Goal: Find contact information: Find contact information

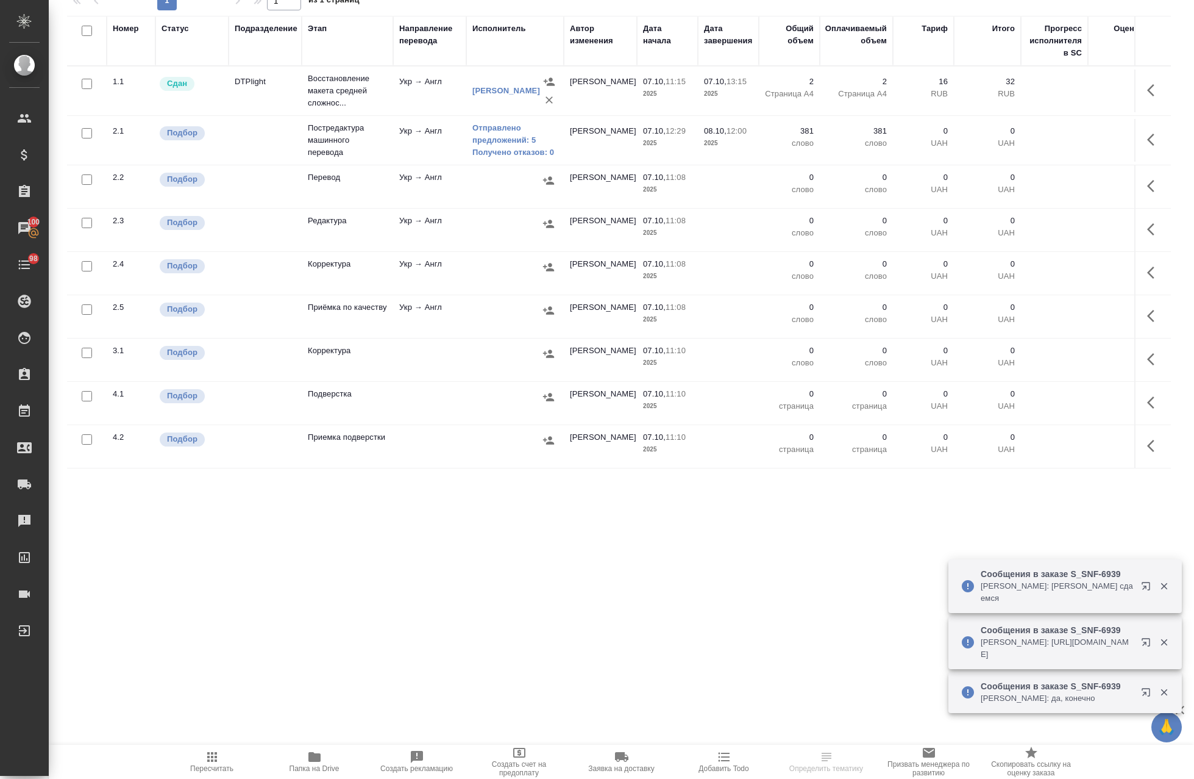
scroll to position [188, 0]
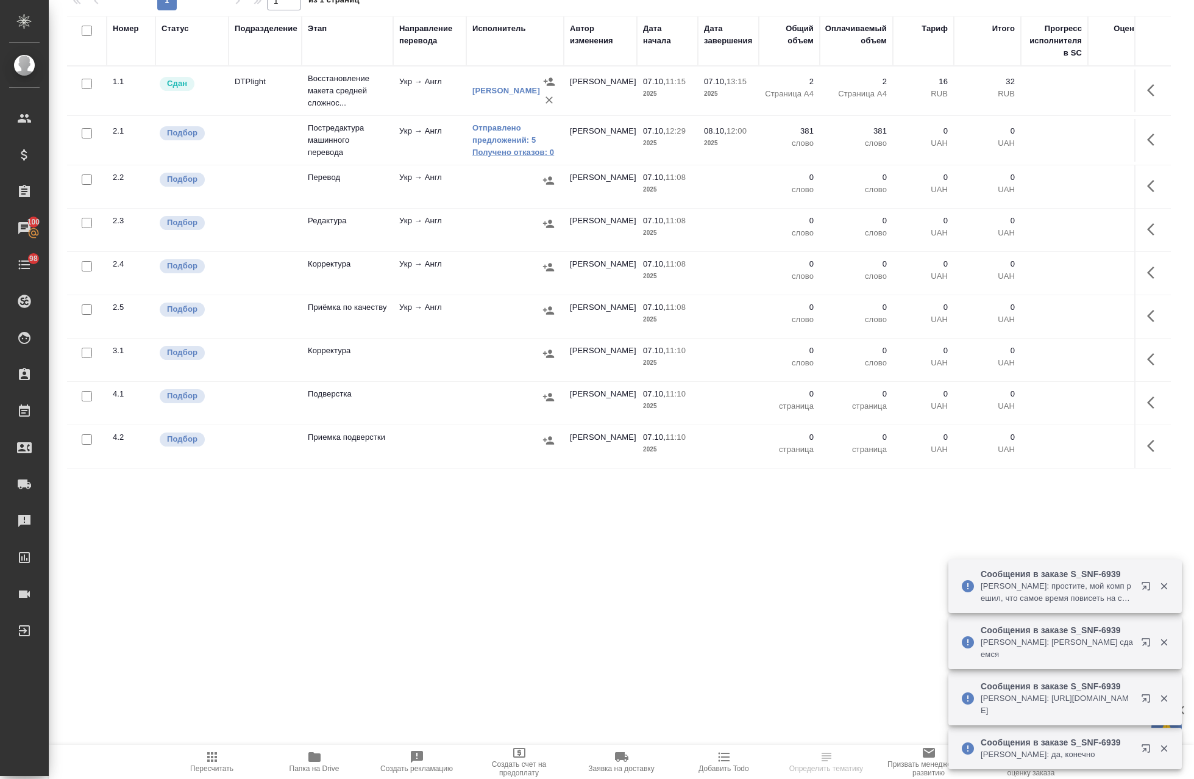
click at [513, 152] on link "Получено отказов: 0" at bounding box center [515, 152] width 85 height 12
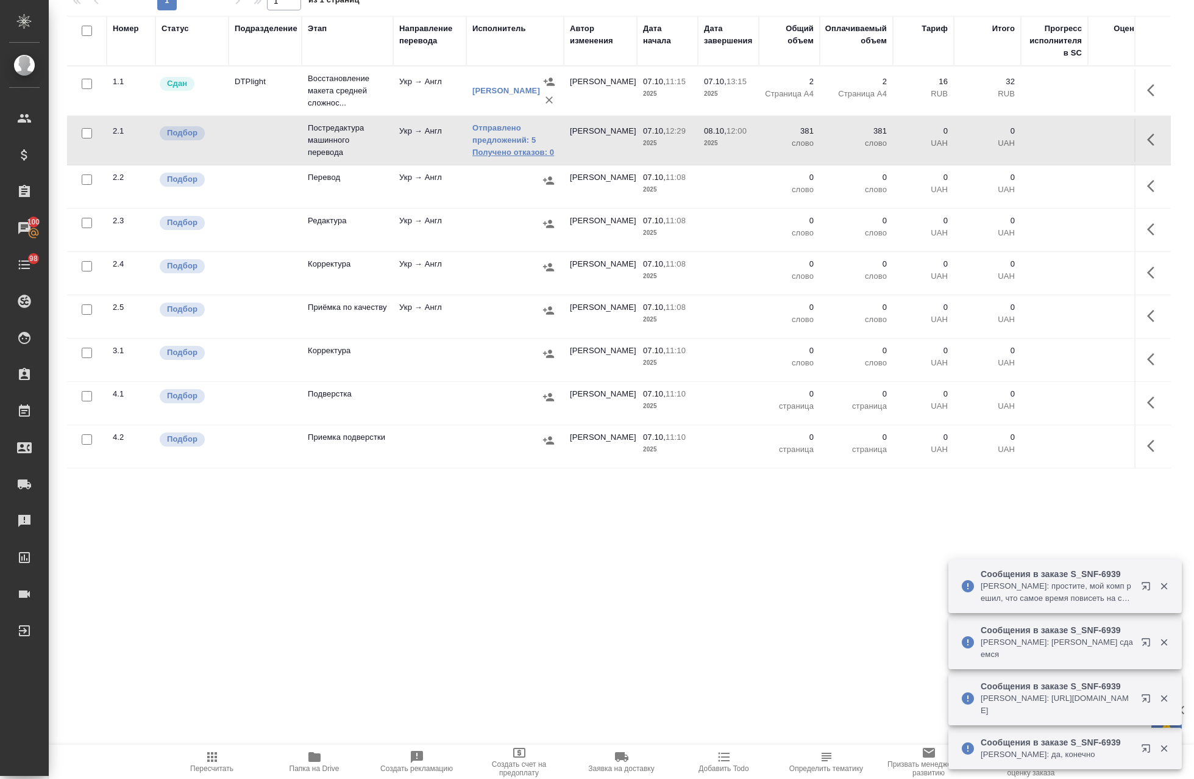
click at [516, 148] on link "Получено отказов: 0" at bounding box center [515, 152] width 85 height 12
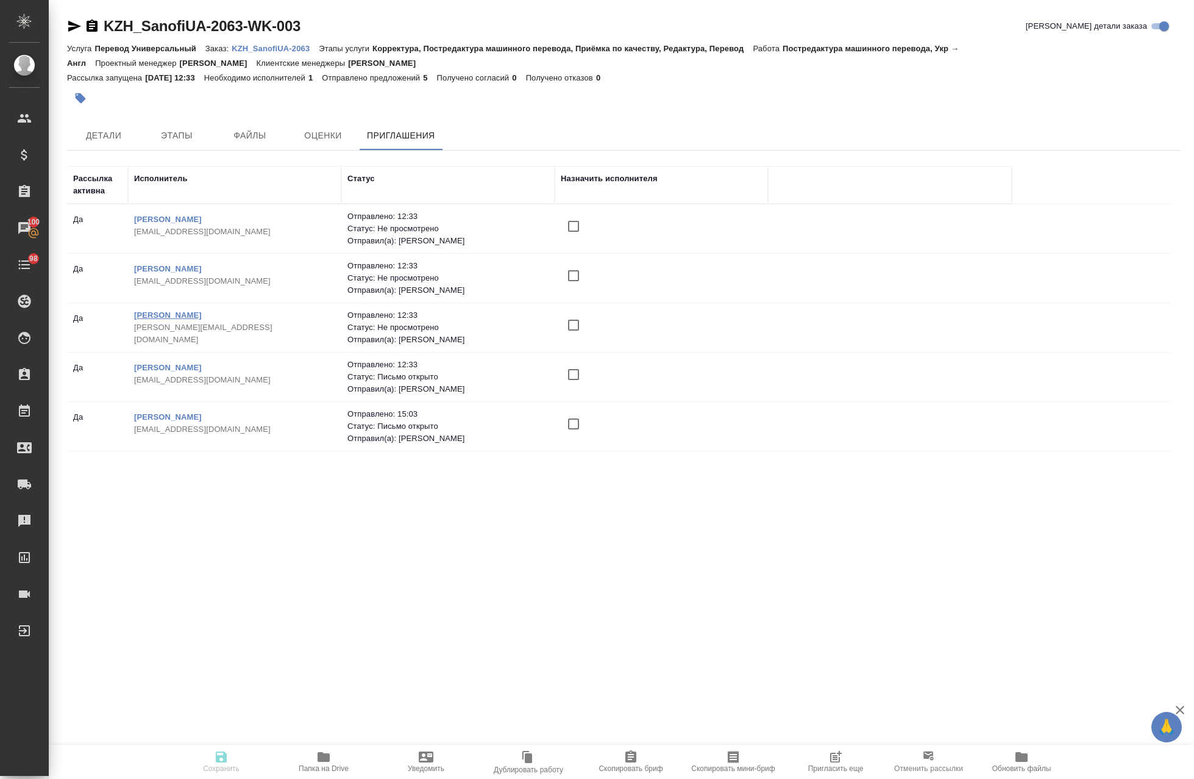
click at [196, 318] on link "Титко Наталья Александровна" at bounding box center [168, 314] width 68 height 9
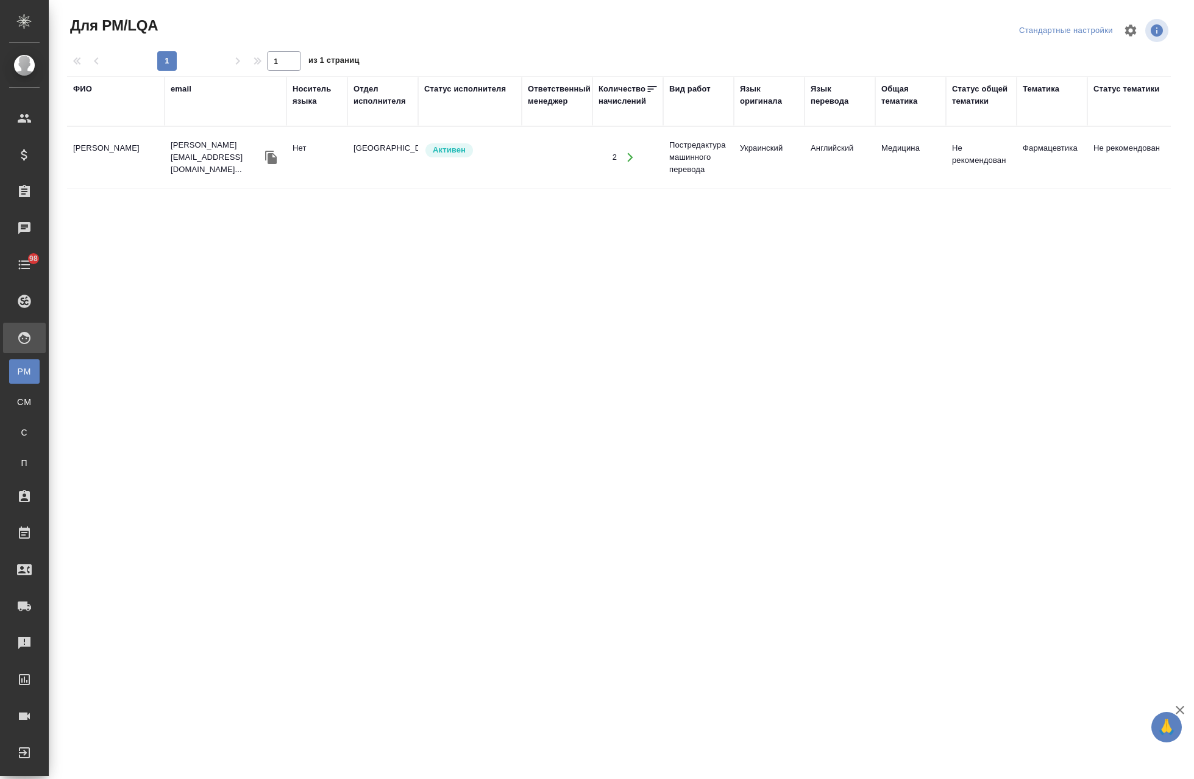
click at [169, 171] on td "natalia_titko@ukr.ne..." at bounding box center [226, 157] width 122 height 49
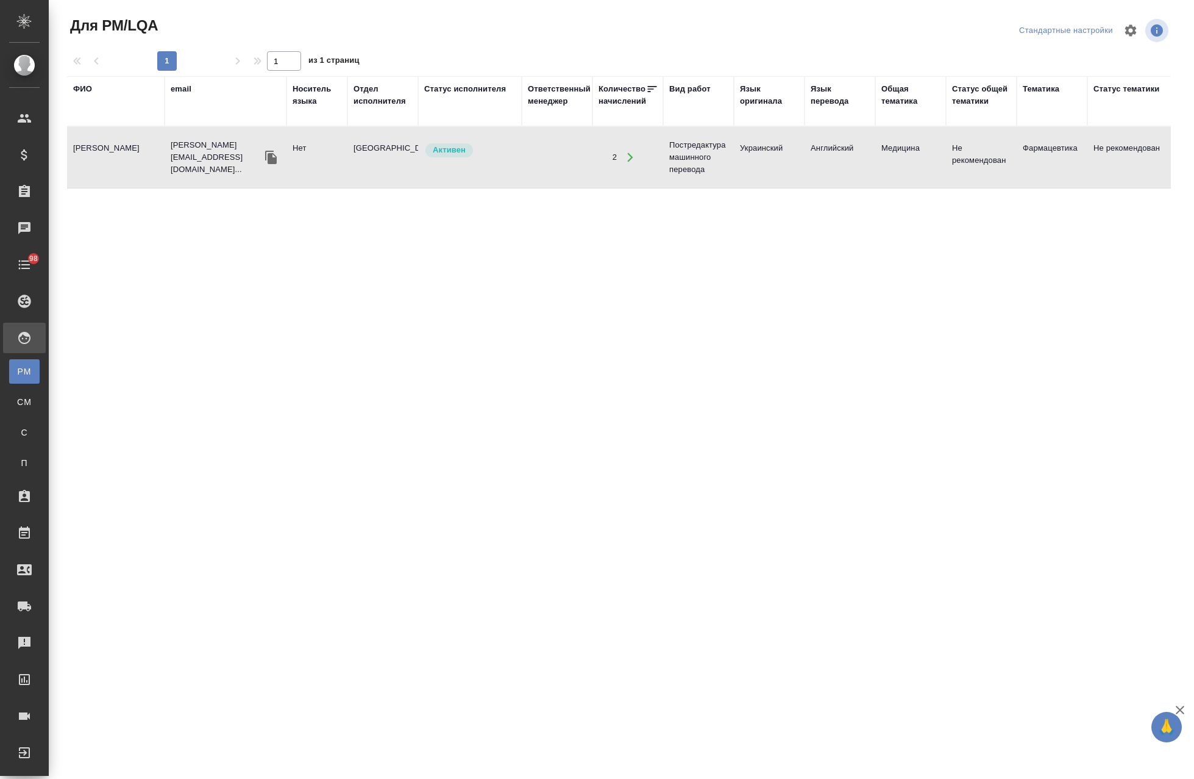
click at [169, 171] on td "natalia_titko@ukr.ne..." at bounding box center [226, 157] width 122 height 49
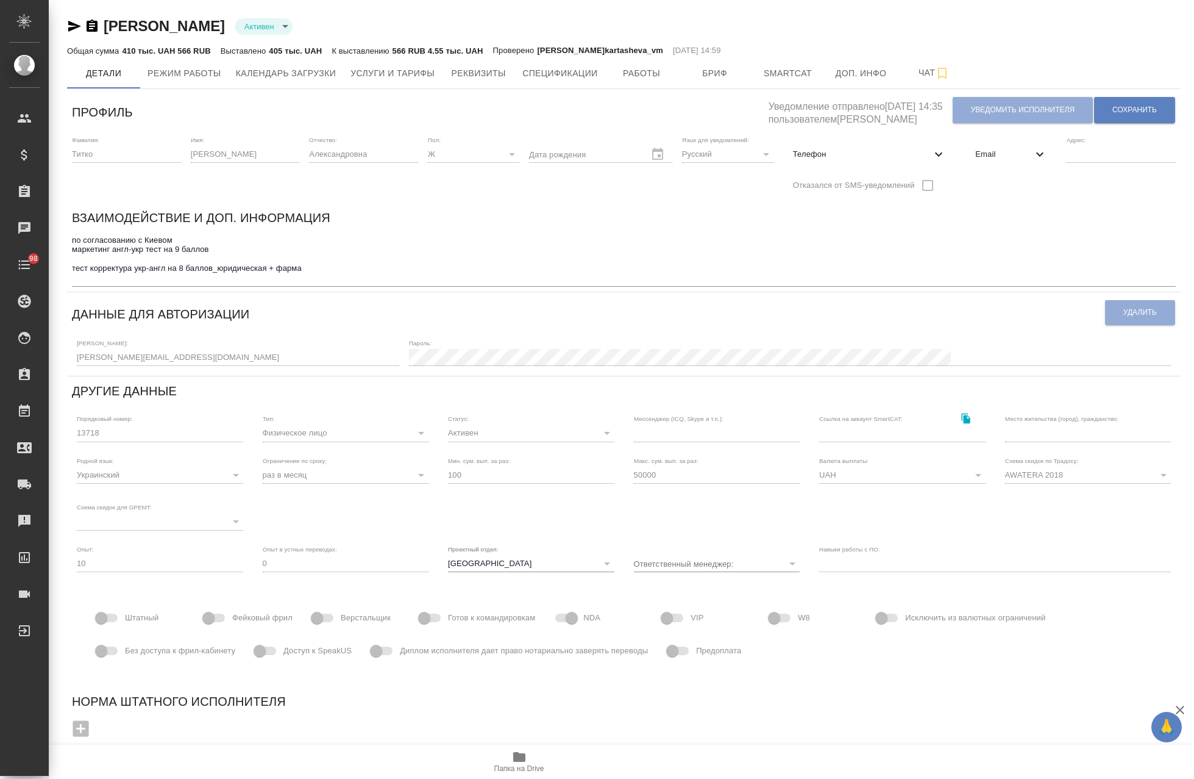
click at [1017, 159] on span "Email" at bounding box center [1004, 154] width 57 height 12
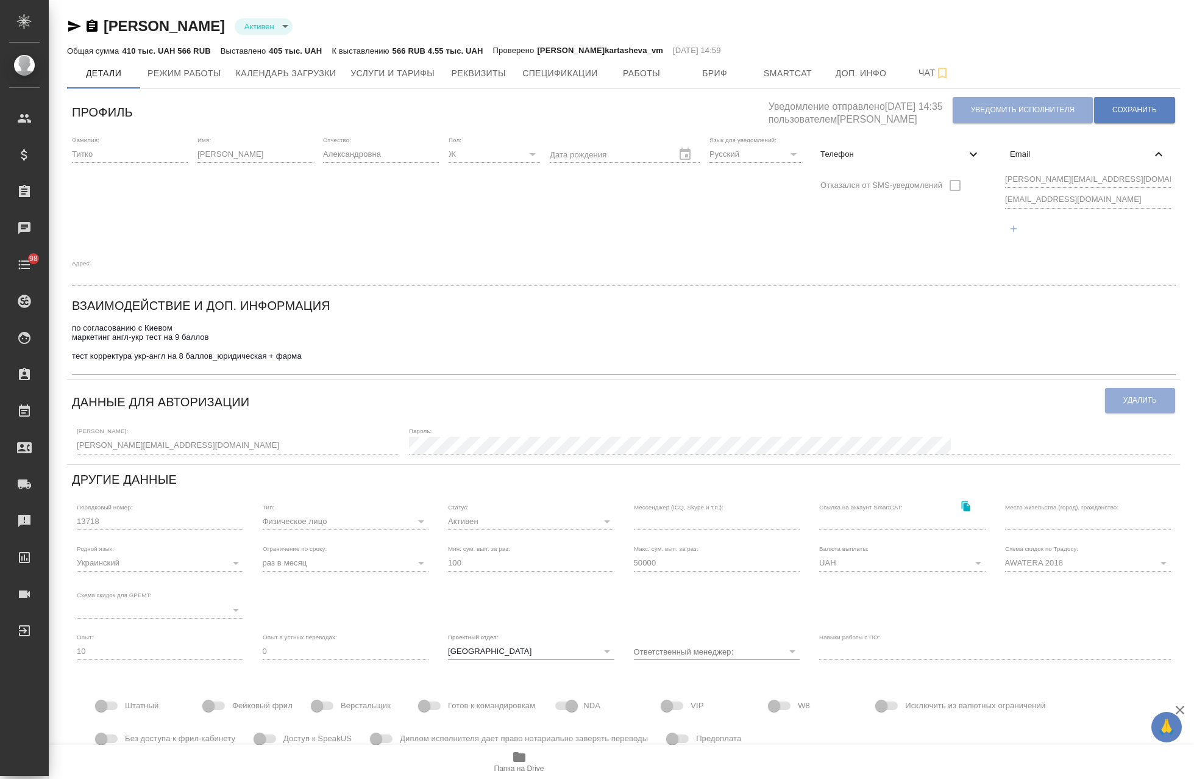
click at [979, 180] on div "Фамилия: [PERSON_NAME] Имя: [PERSON_NAME] Отчество: [PERSON_NAME]: Ж [DEMOGRAPH…" at bounding box center [624, 211] width 1114 height 160
click at [977, 204] on div "Фамилия: [PERSON_NAME] Имя: [PERSON_NAME] Отчество: [PERSON_NAME]: Ж [DEMOGRAPH…" at bounding box center [624, 211] width 1114 height 160
